Goal: Task Accomplishment & Management: Use online tool/utility

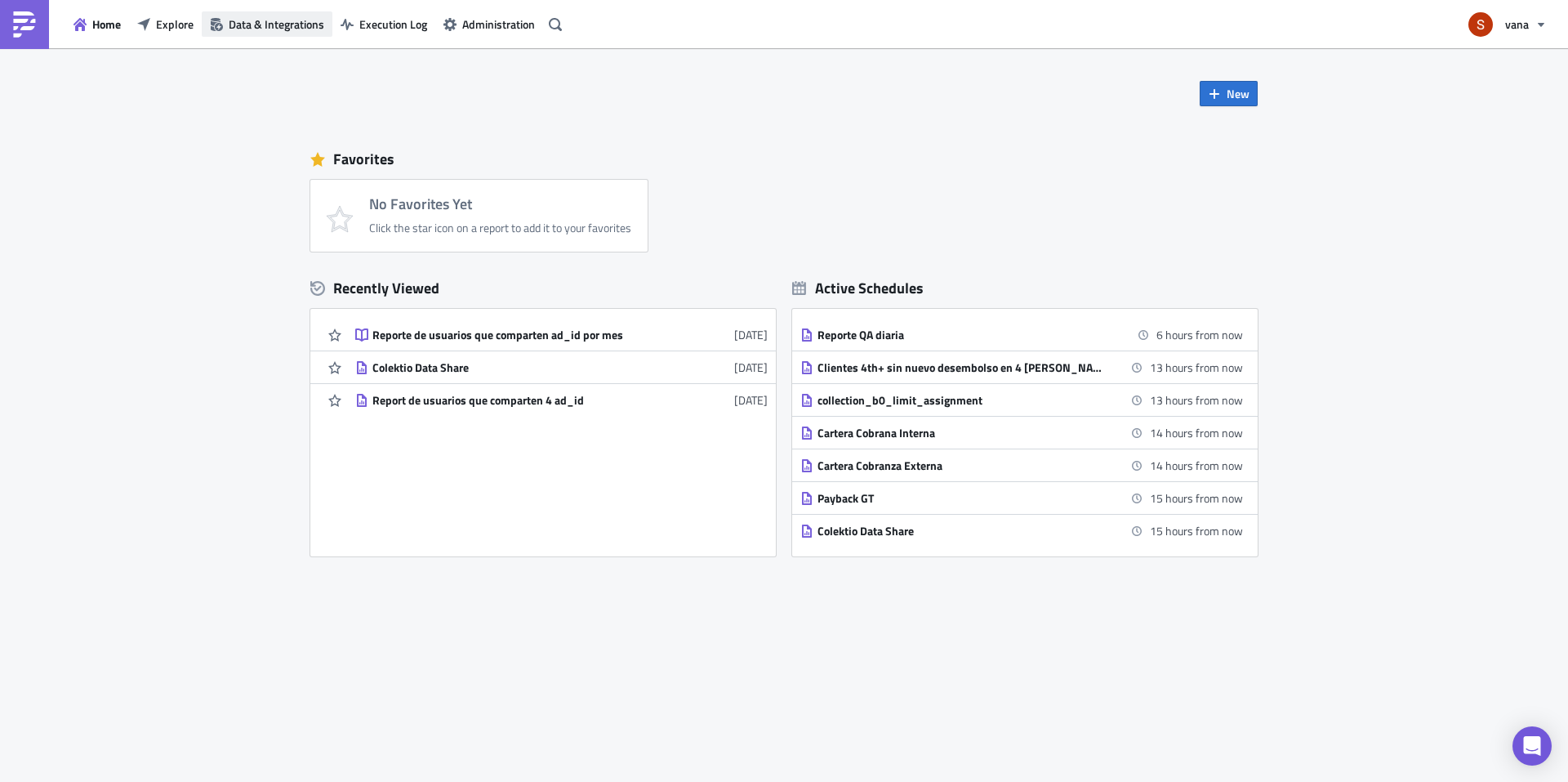
click at [264, 32] on span "Data & Integrations" at bounding box center [277, 24] width 96 height 17
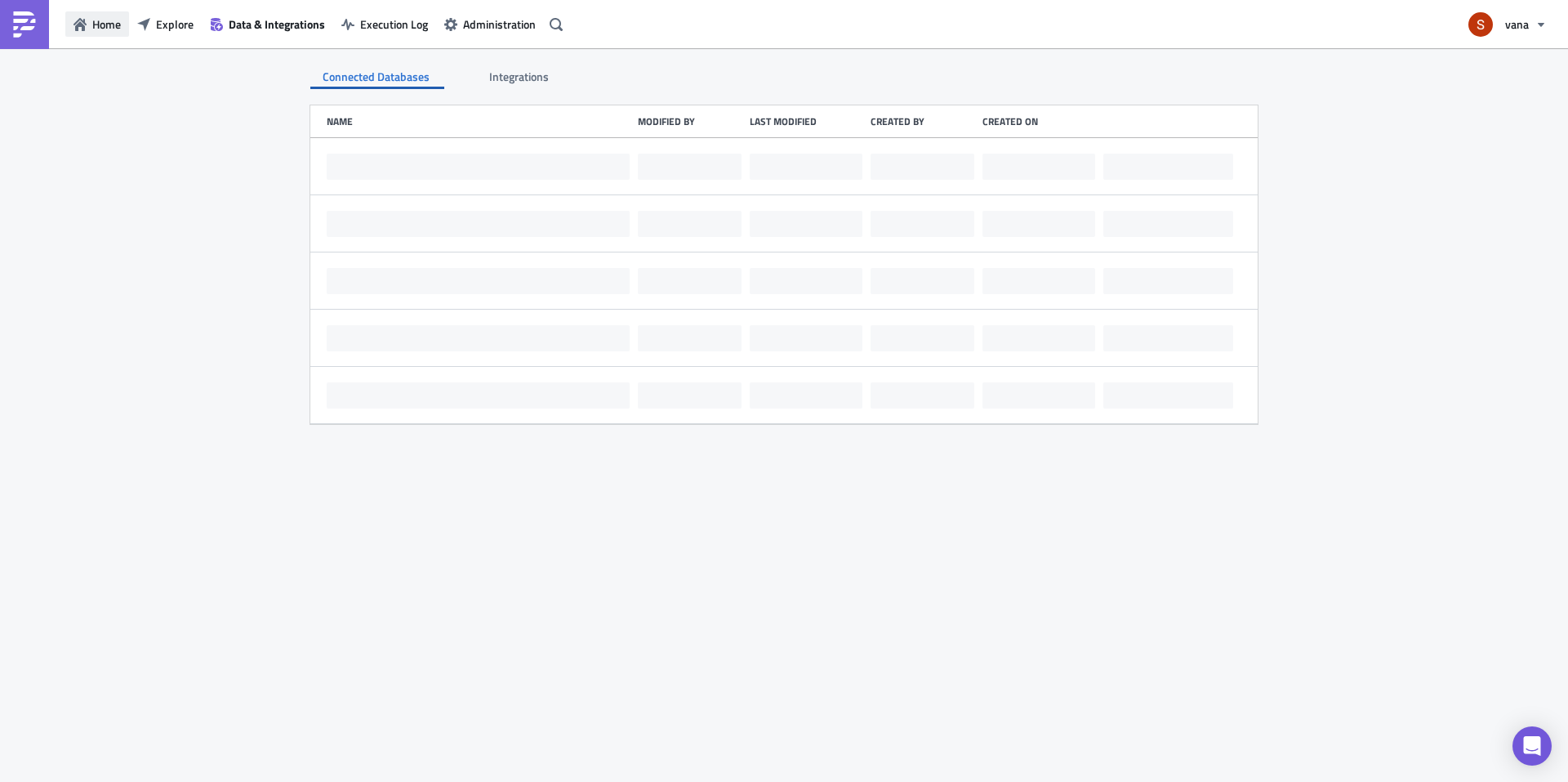
click at [89, 26] on button "Home" at bounding box center [97, 24] width 63 height 26
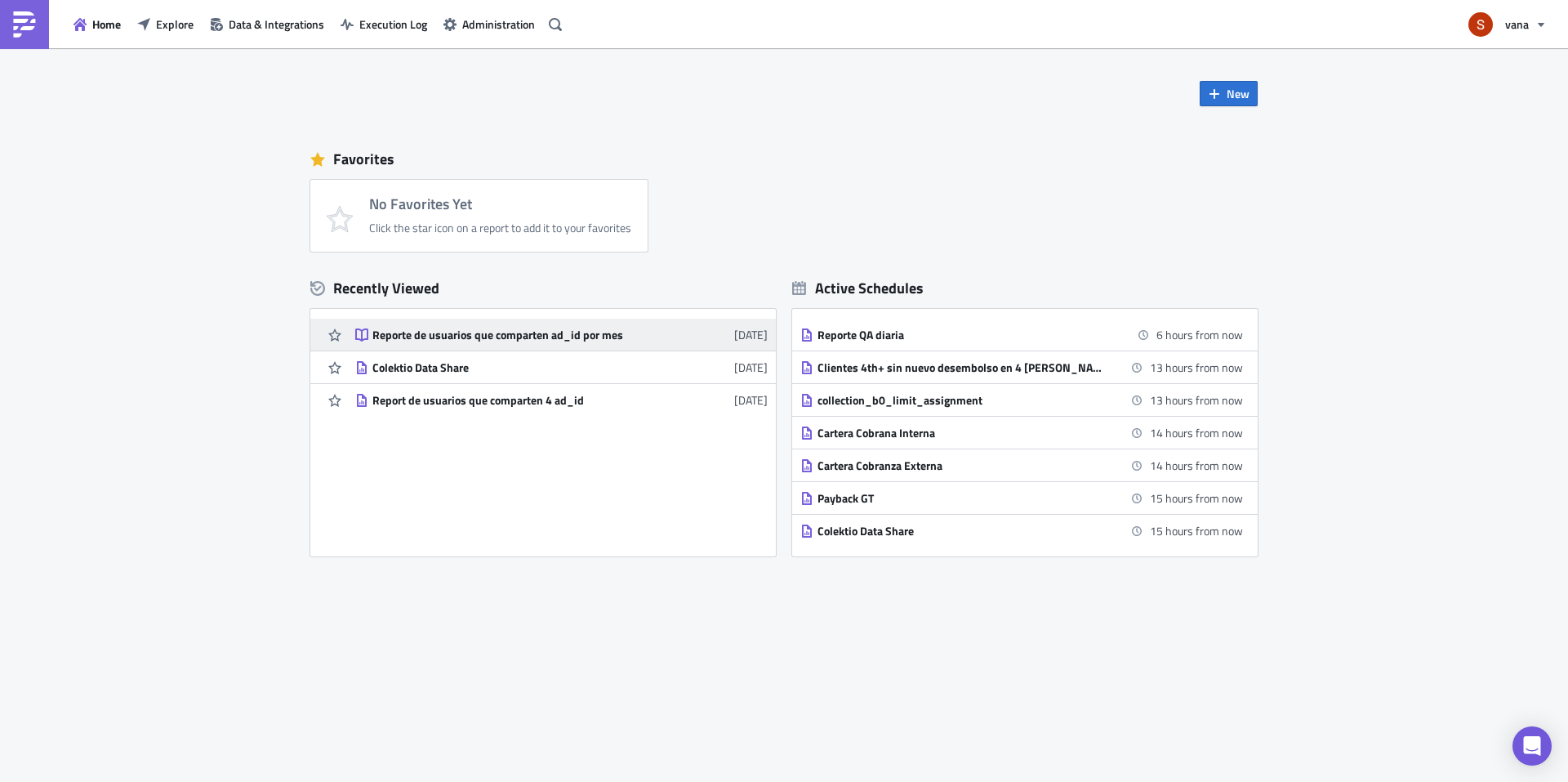
click at [418, 321] on link "Reporte de usuarios que comparten ad_id por mes [DATE]" at bounding box center [561, 334] width 412 height 32
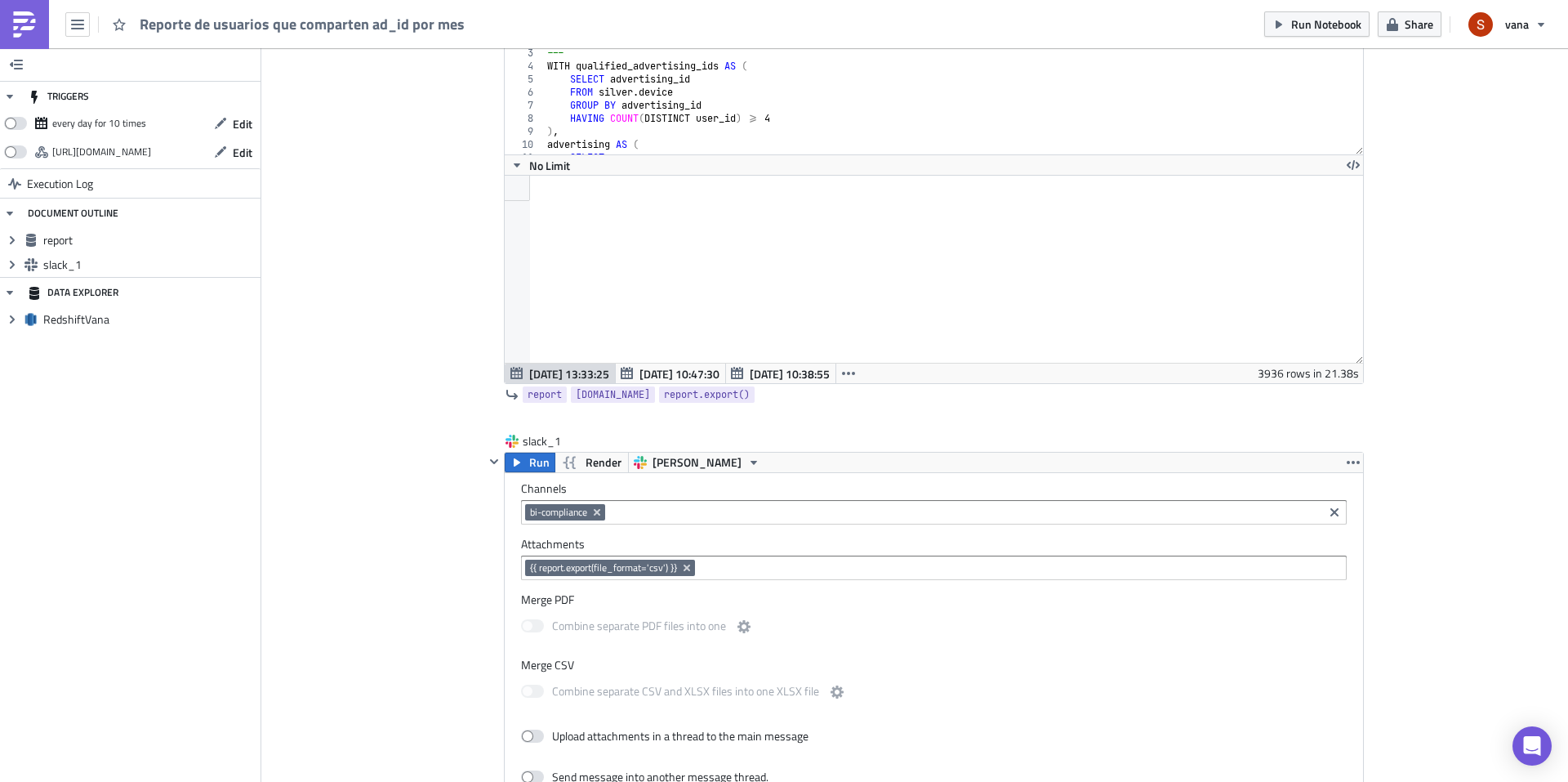
scroll to position [231, 0]
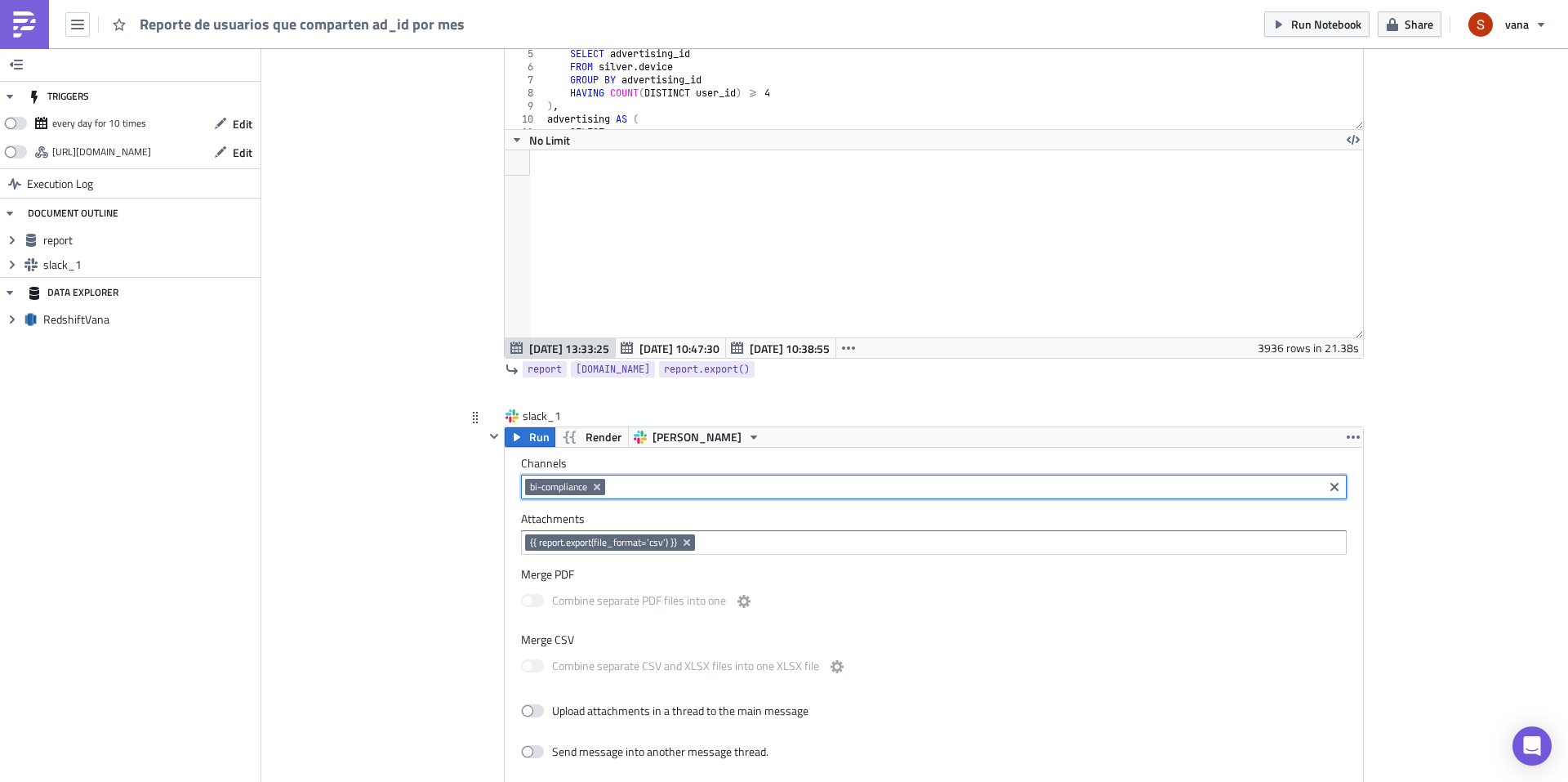
click at [806, 485] on input at bounding box center [964, 487] width 710 height 17
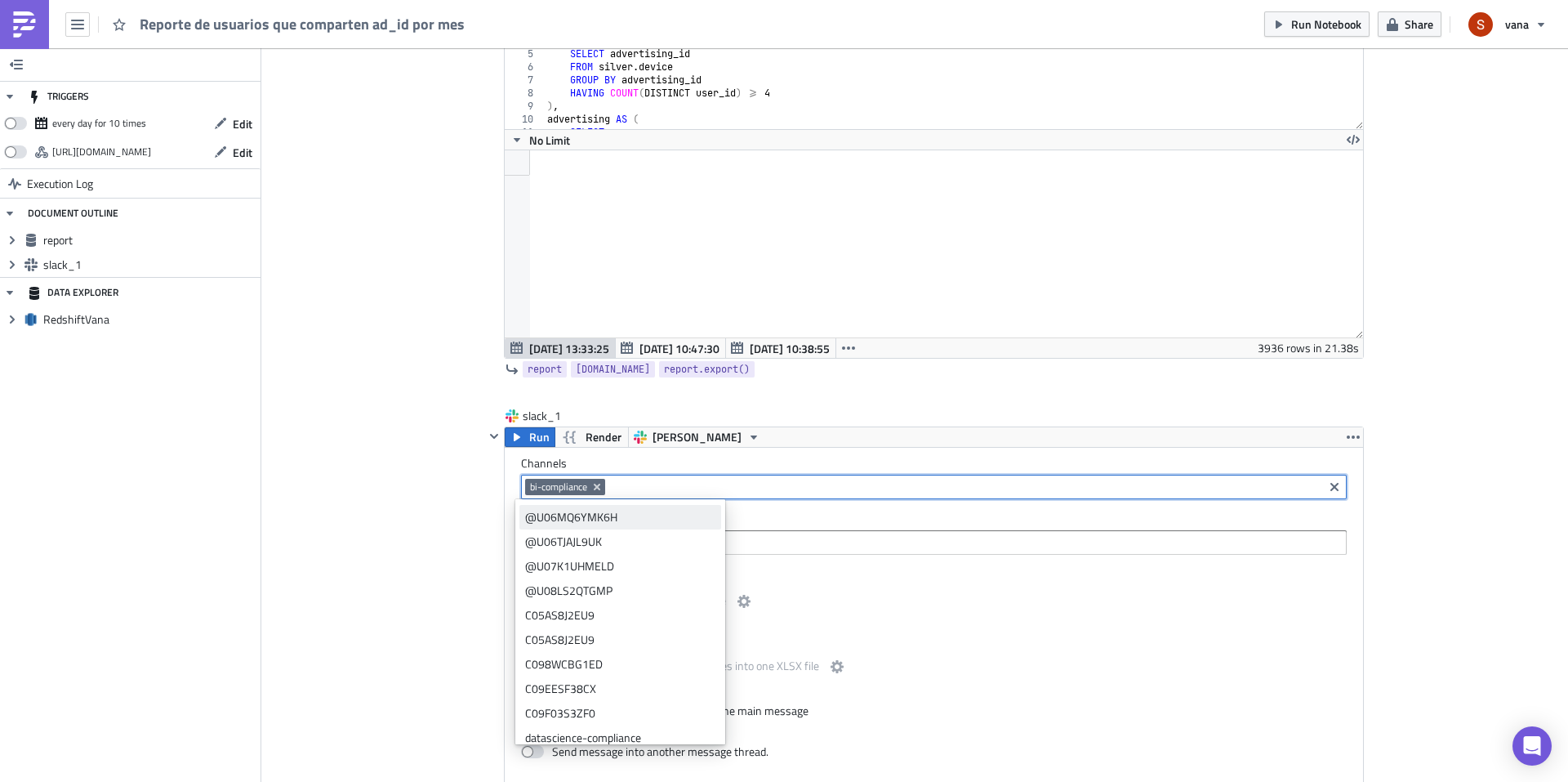
scroll to position [0, 0]
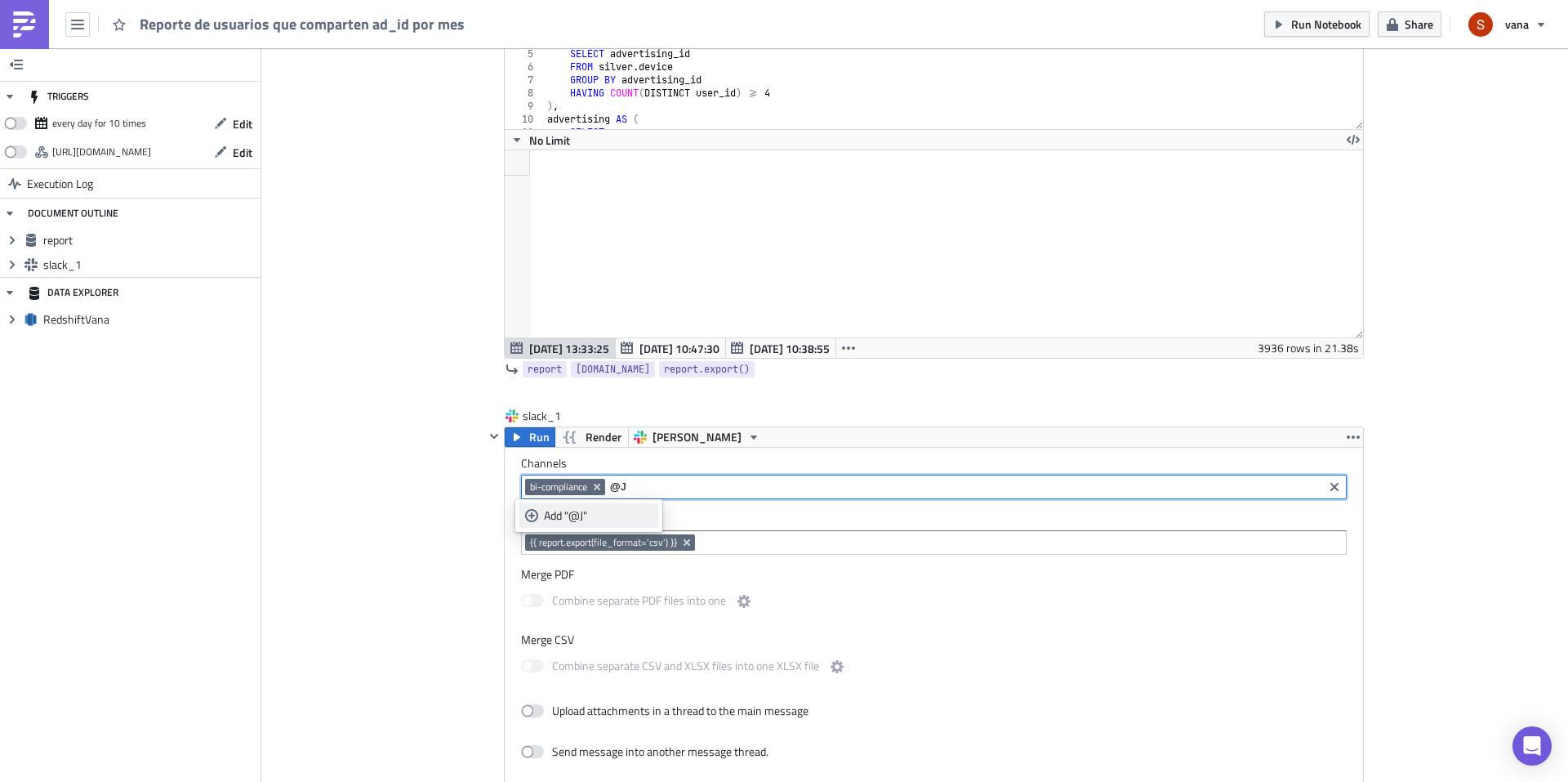
type input "@"
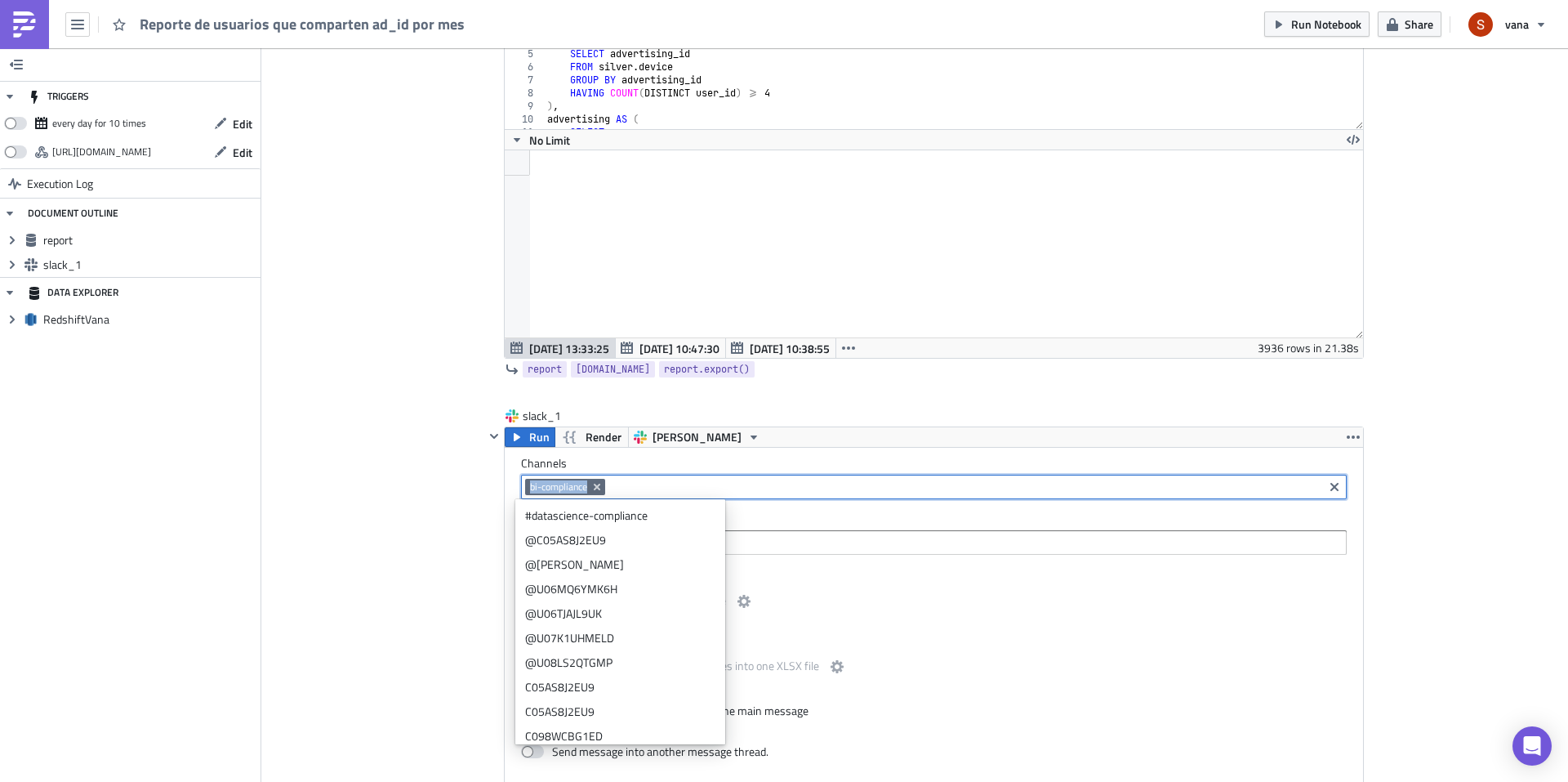
click at [1539, 472] on div "Add Image Execution Log Reporte de usuarios que comparten ad_id por mes report …" at bounding box center [914, 586] width 1307 height 1539
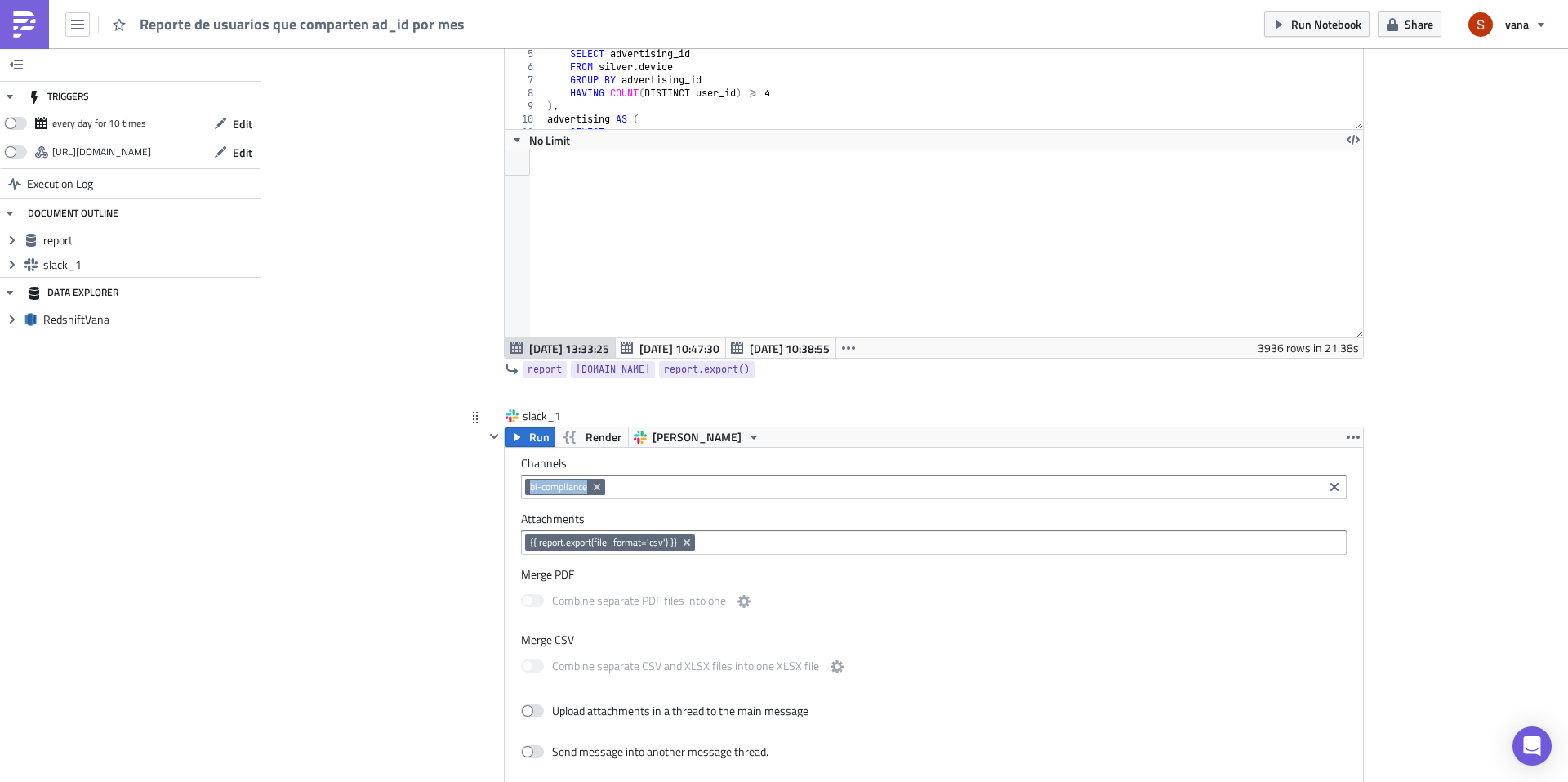
click at [1271, 480] on input at bounding box center [964, 487] width 710 height 17
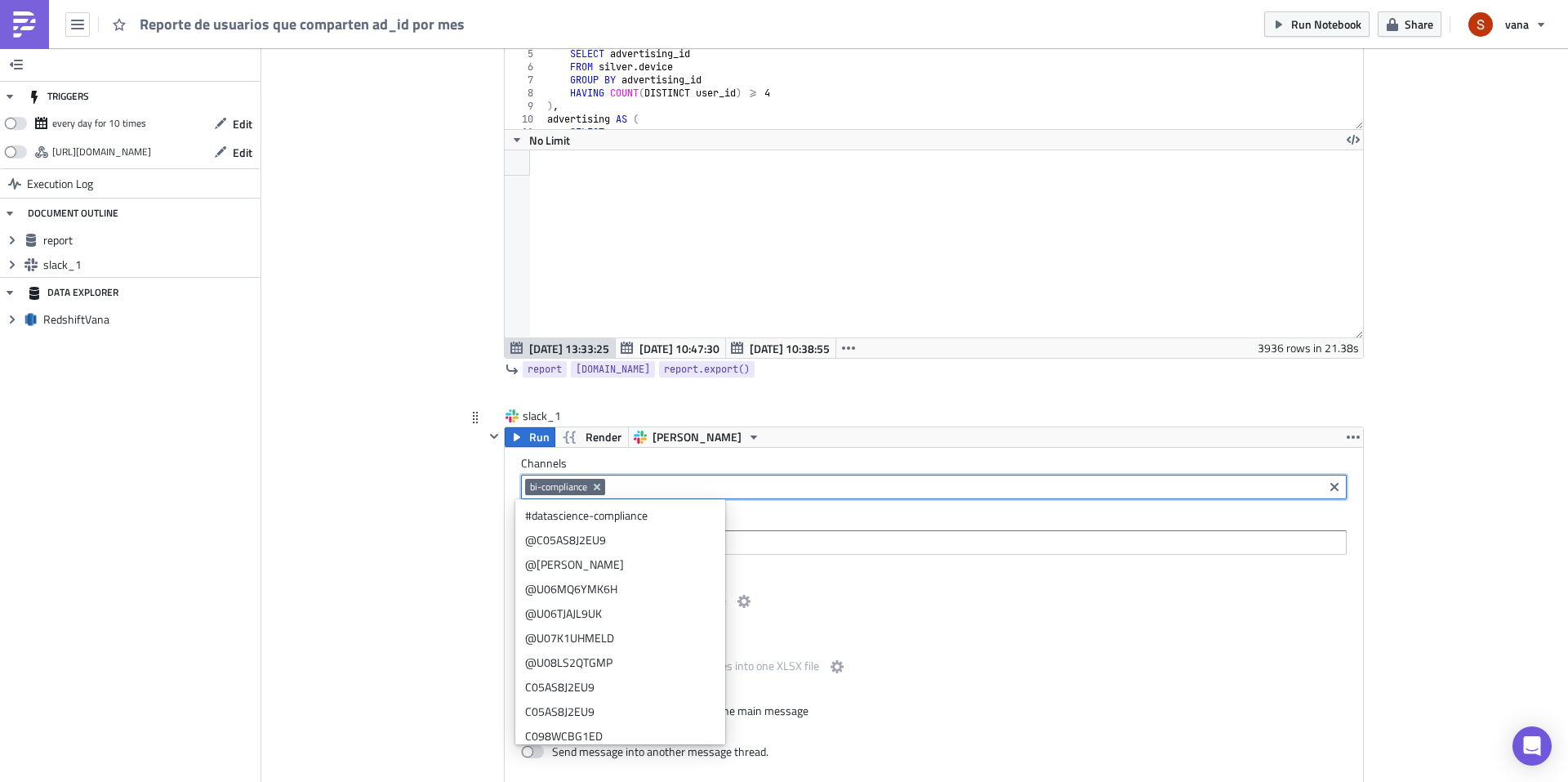
click at [1007, 419] on div "slack_1" at bounding box center [924, 417] width 879 height 18
